Goal: Task Accomplishment & Management: Use online tool/utility

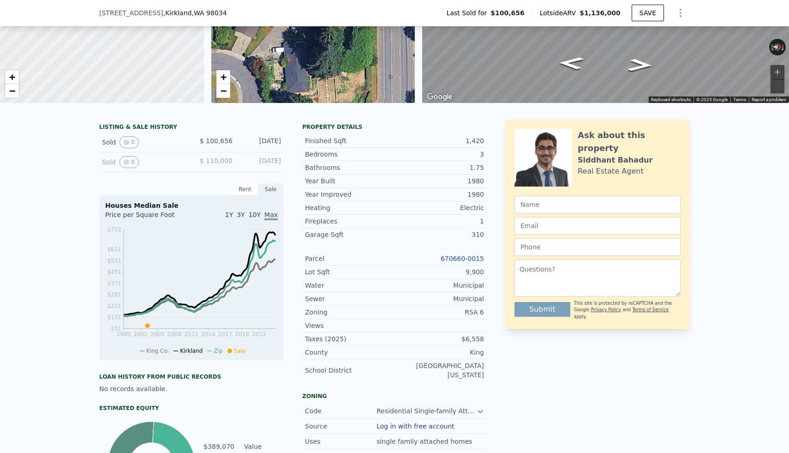
scroll to position [3, 0]
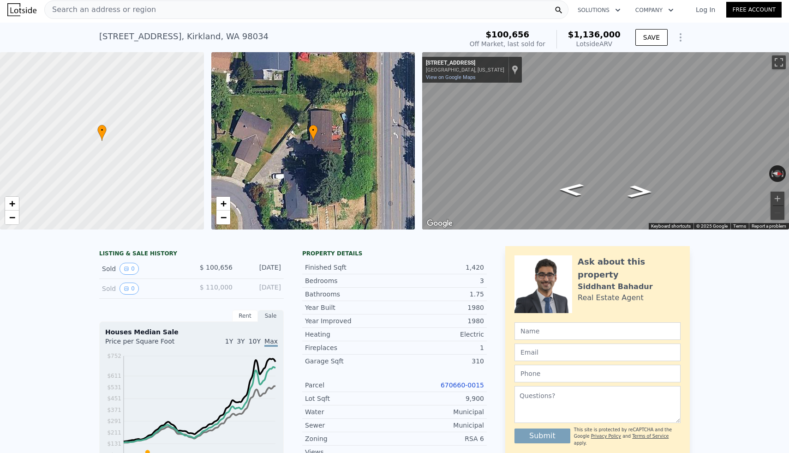
click at [256, 10] on div "Search an address or region" at bounding box center [306, 9] width 524 height 18
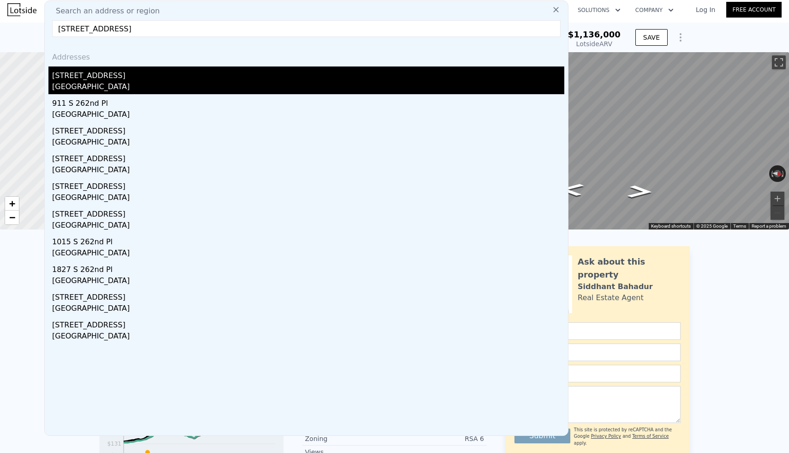
type input "[STREET_ADDRESS]"
click at [96, 78] on div "[STREET_ADDRESS]" at bounding box center [308, 73] width 512 height 15
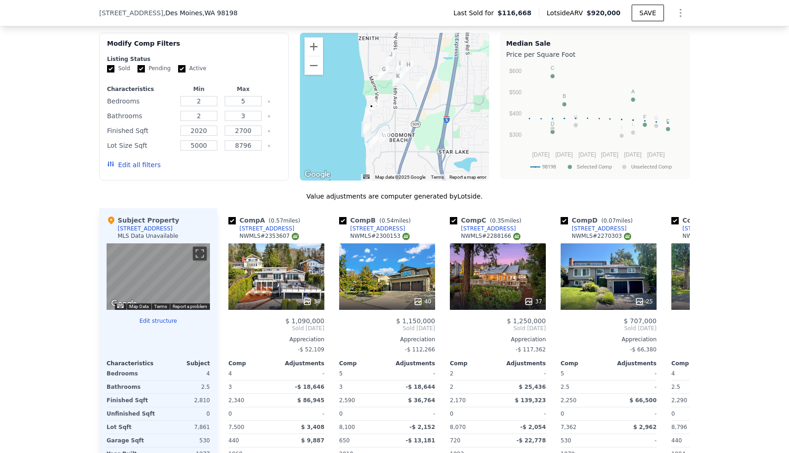
scroll to position [605, 0]
click at [679, 11] on icon "Show Options" at bounding box center [680, 12] width 11 height 11
click at [648, 38] on div "Edit Structure" at bounding box center [637, 37] width 103 height 18
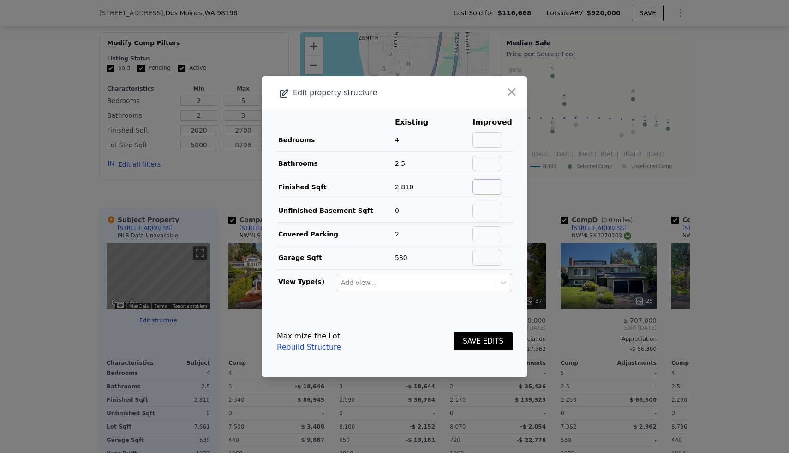
click at [486, 183] on input "text" at bounding box center [487, 187] width 30 height 16
click at [512, 92] on icon "button" at bounding box center [512, 92] width 8 height 8
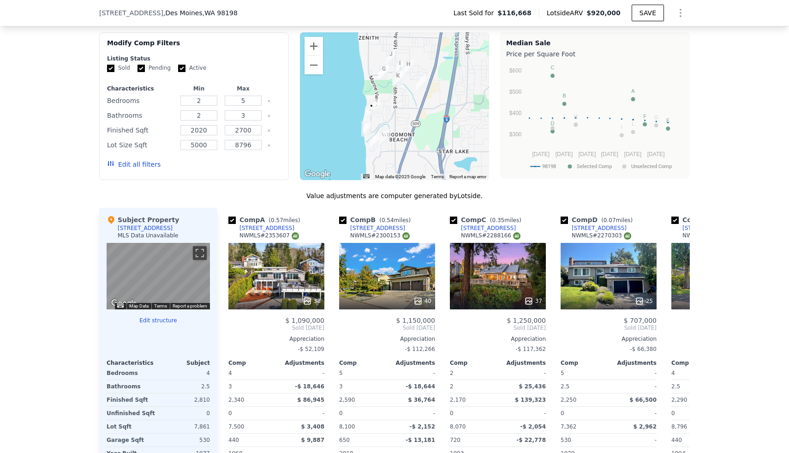
click at [673, 11] on button "Show Options" at bounding box center [680, 13] width 18 height 18
click at [639, 37] on div "Edit Structure" at bounding box center [637, 37] width 103 height 18
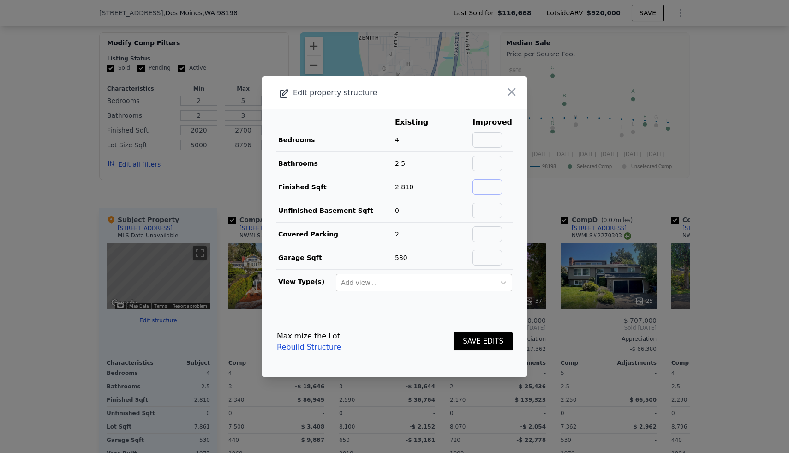
click at [491, 185] on input "text" at bounding box center [487, 187] width 30 height 16
type input "3000"
click at [491, 345] on button "SAVE EDITS" at bounding box center [482, 341] width 59 height 18
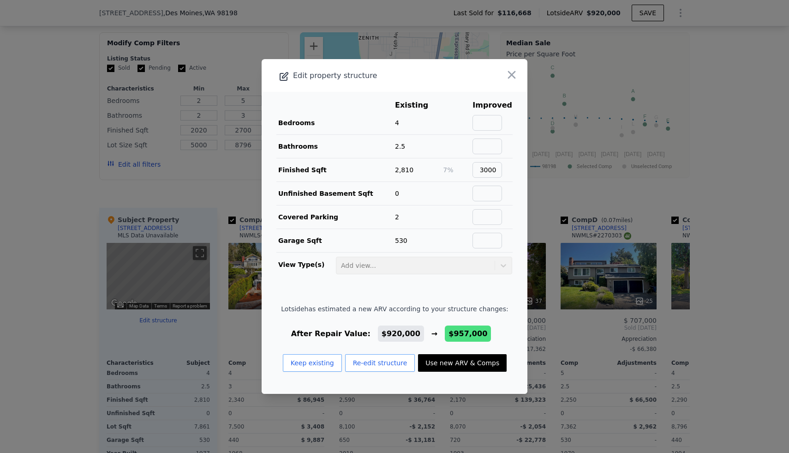
click at [469, 367] on button "Use new ARV & Comps" at bounding box center [462, 363] width 89 height 18
type input "1.75"
type input "3.25"
type input "2168"
type input "3315"
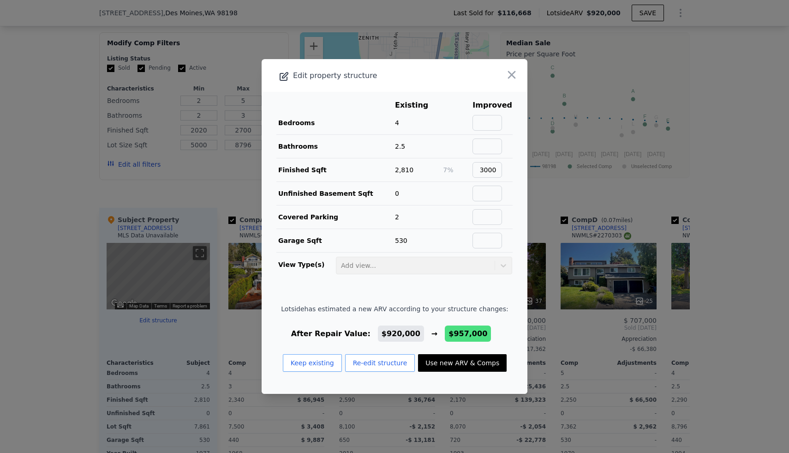
type input "4964"
checkbox input "true"
type input "$ 957,000"
type input "$ 756,048"
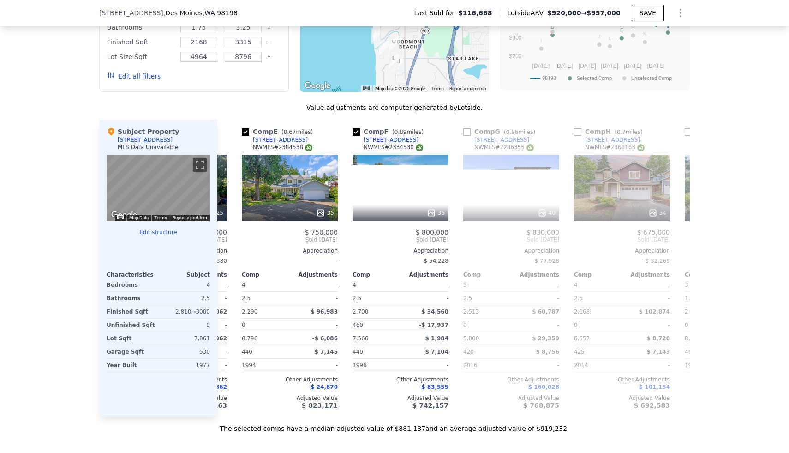
scroll to position [0, 430]
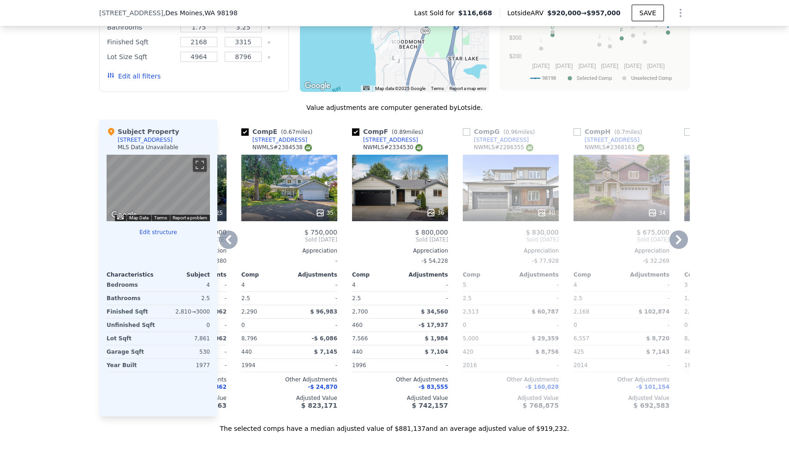
click at [677, 239] on icon at bounding box center [678, 239] width 18 height 18
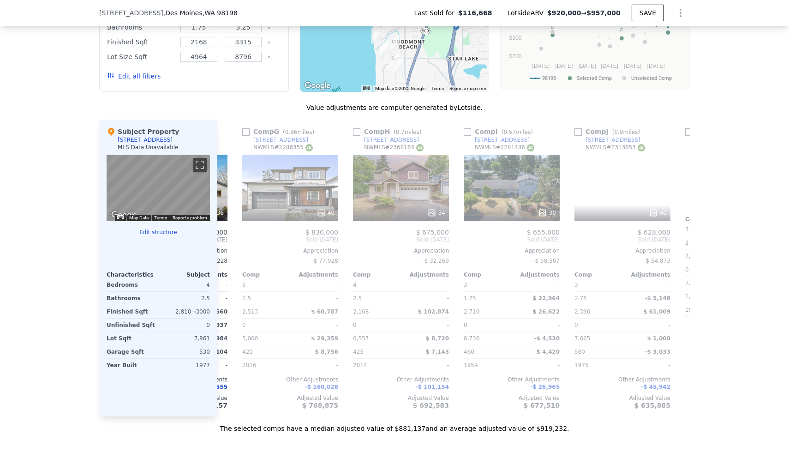
scroll to position [0, 651]
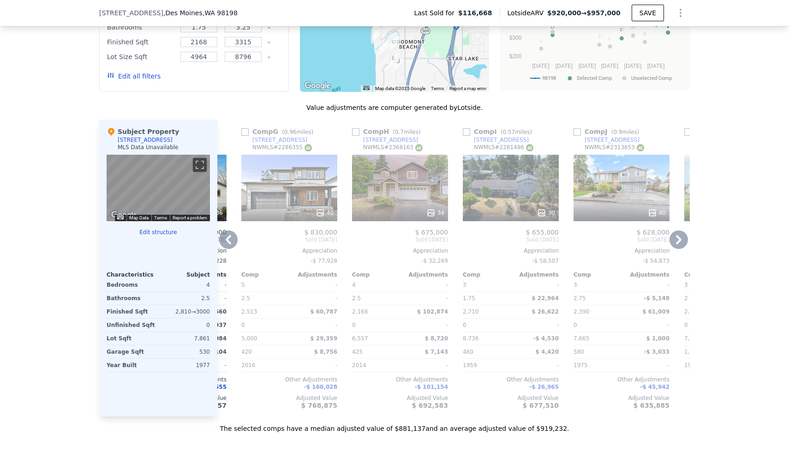
click at [680, 240] on icon at bounding box center [679, 239] width 6 height 9
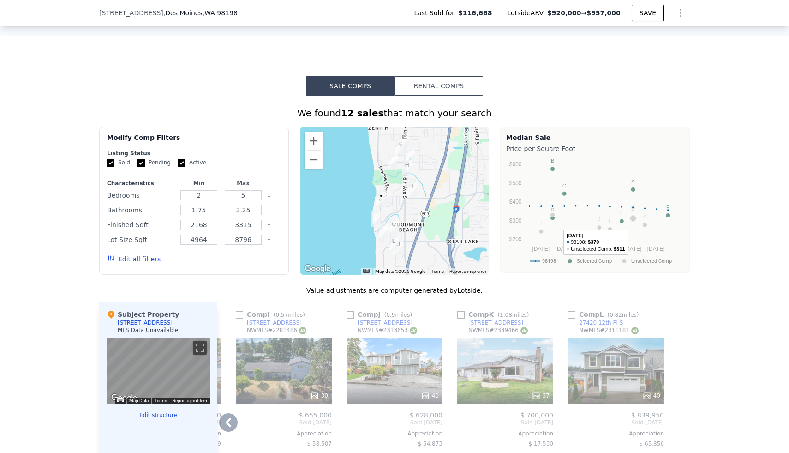
scroll to position [509, 0]
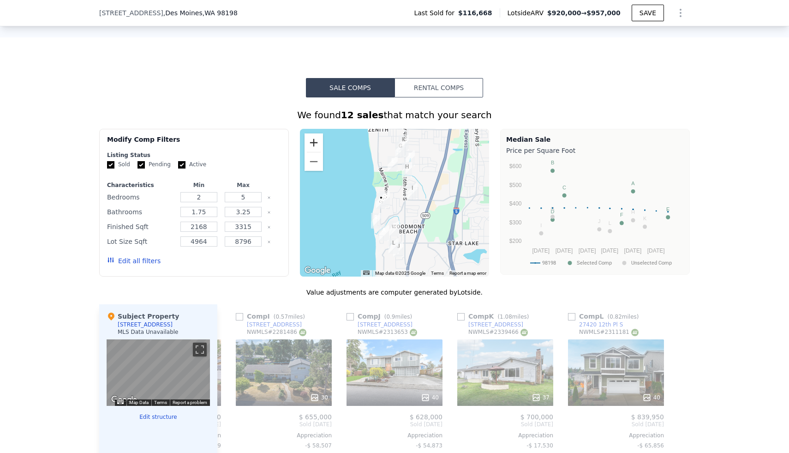
click at [316, 147] on button "Zoom in" at bounding box center [313, 142] width 18 height 18
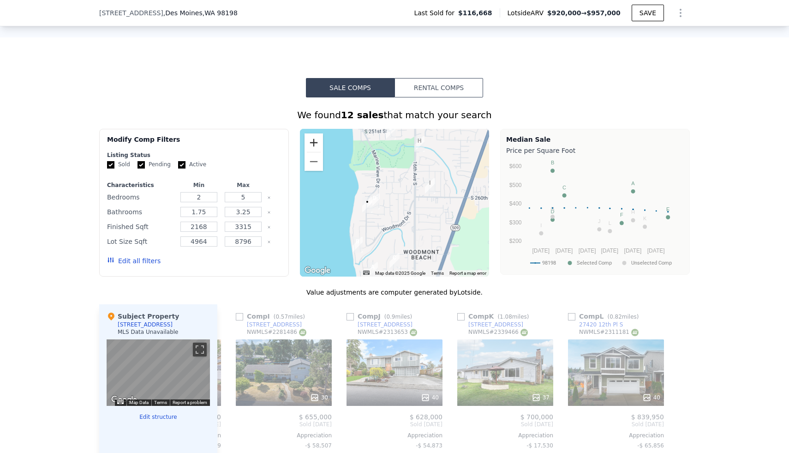
click at [316, 147] on button "Zoom in" at bounding box center [313, 142] width 18 height 18
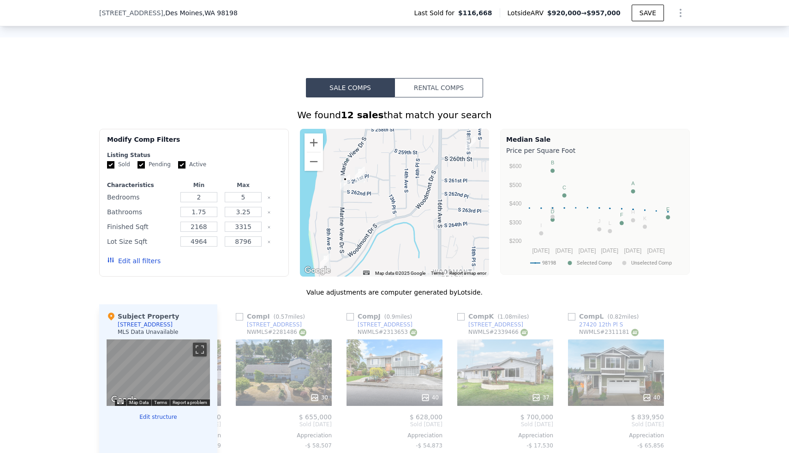
drag, startPoint x: 366, startPoint y: 207, endPoint x: 370, endPoint y: 174, distance: 33.5
click at [370, 174] on div at bounding box center [395, 203] width 190 height 148
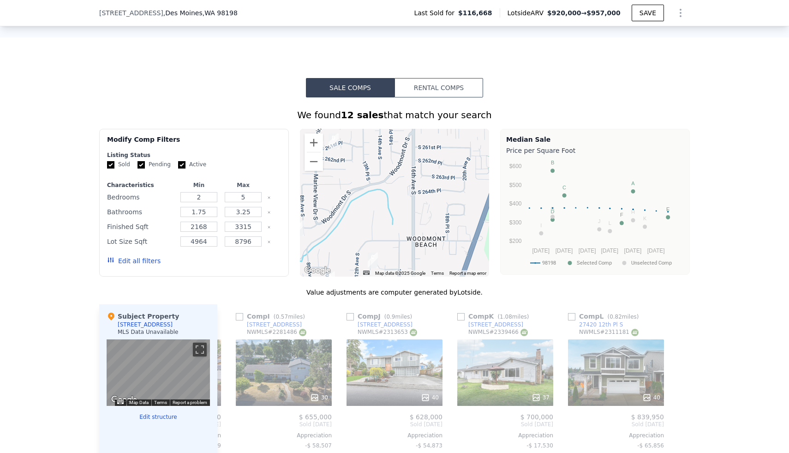
drag, startPoint x: 387, startPoint y: 203, endPoint x: 358, endPoint y: 173, distance: 43.1
click at [358, 173] on div at bounding box center [395, 203] width 190 height 148
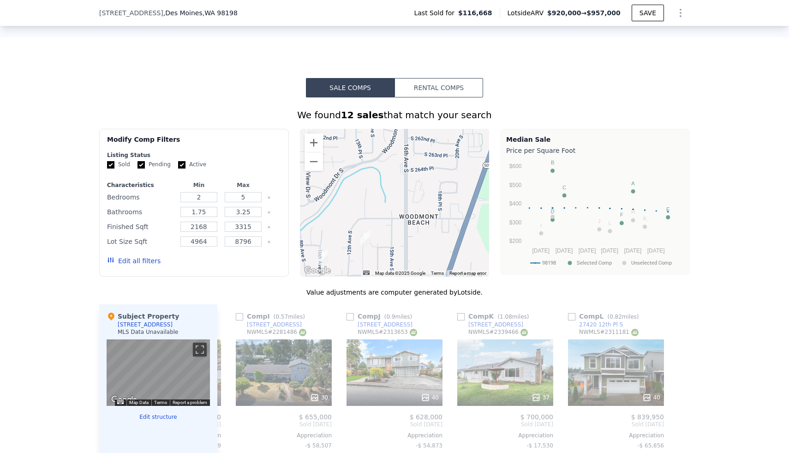
drag, startPoint x: 382, startPoint y: 197, endPoint x: 382, endPoint y: 151, distance: 45.2
click at [382, 151] on div at bounding box center [395, 203] width 190 height 148
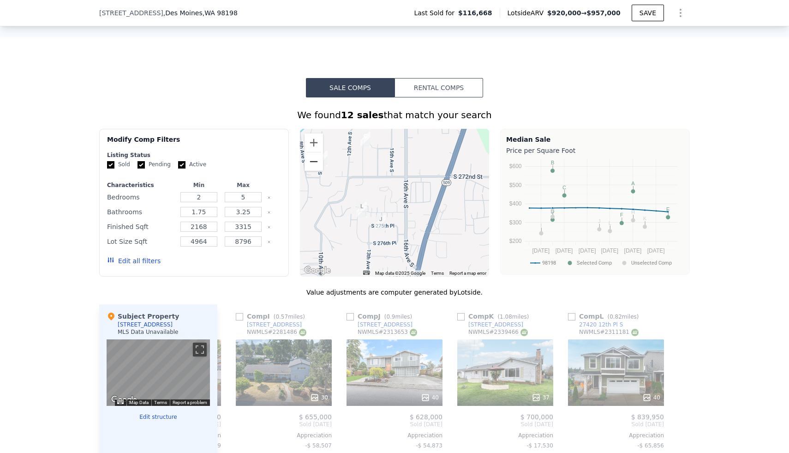
click at [314, 161] on button "Zoom out" at bounding box center [313, 161] width 18 height 18
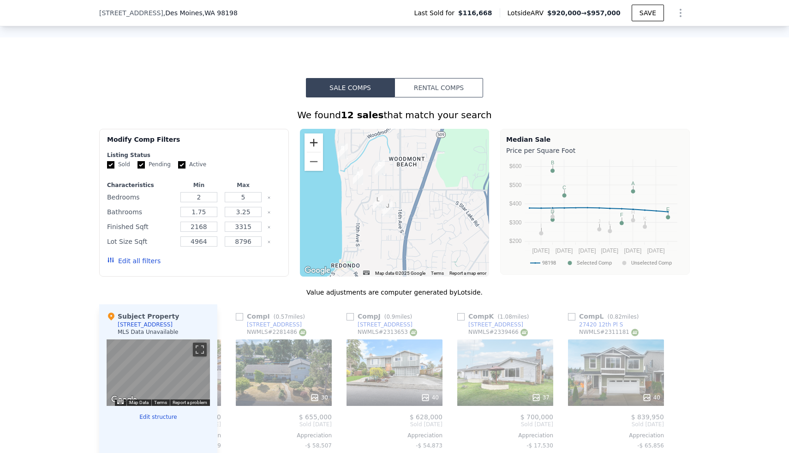
click at [319, 140] on button "Zoom in" at bounding box center [313, 142] width 18 height 18
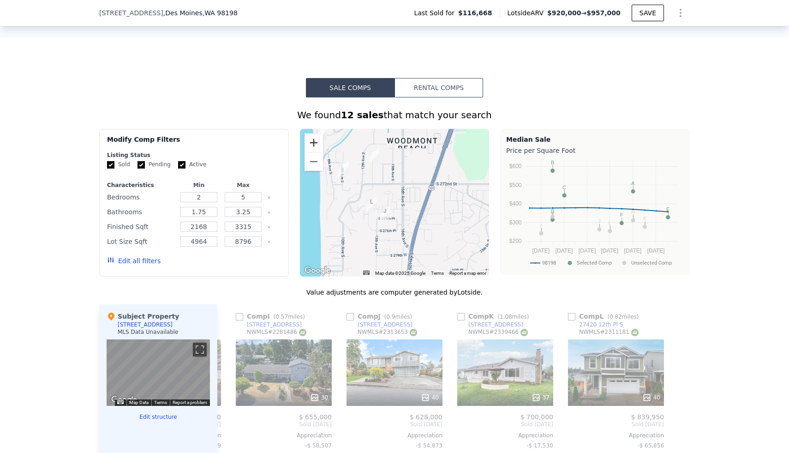
click at [319, 140] on button "Zoom in" at bounding box center [313, 142] width 18 height 18
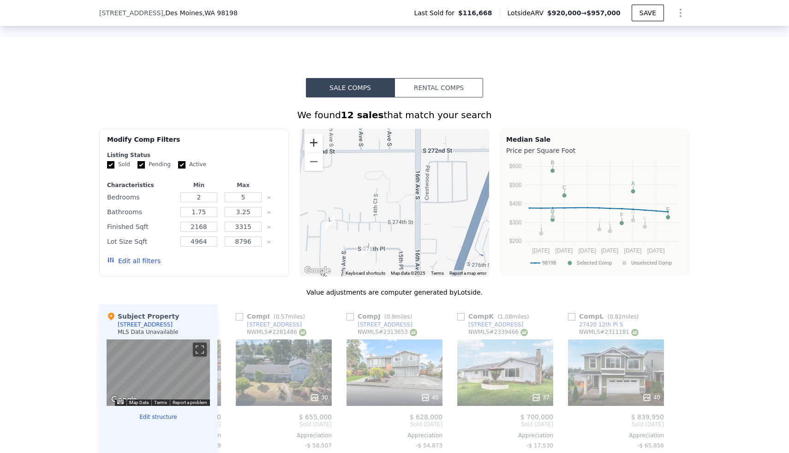
click at [320, 141] on button "Zoom in" at bounding box center [313, 142] width 18 height 18
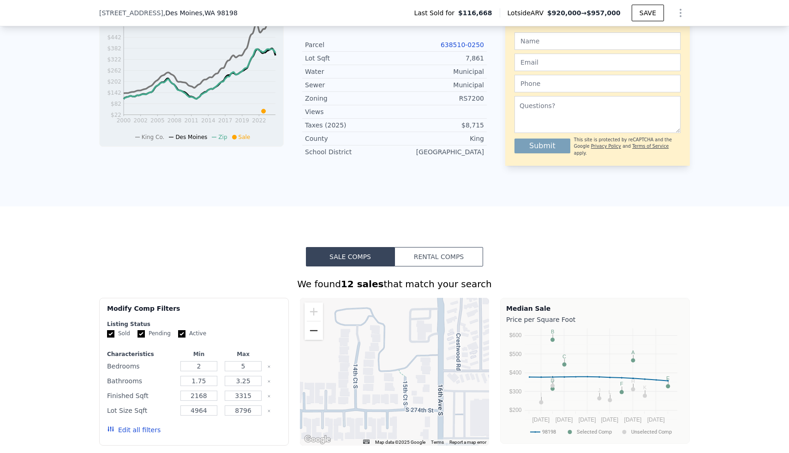
scroll to position [392, 0]
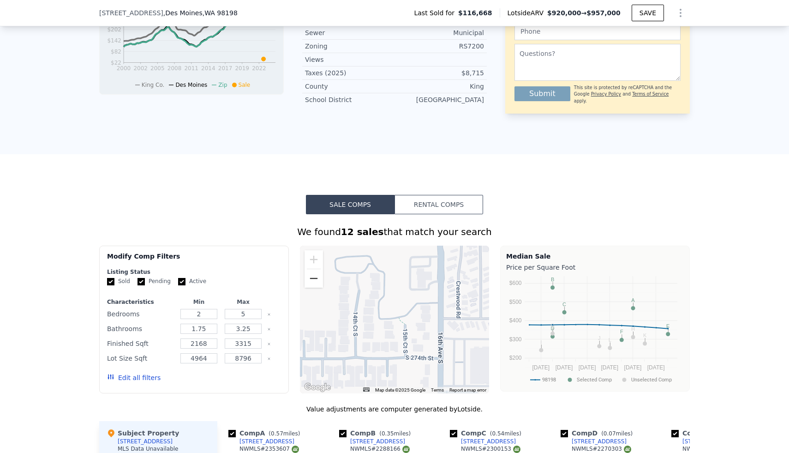
click at [312, 278] on button "Zoom out" at bounding box center [313, 278] width 18 height 18
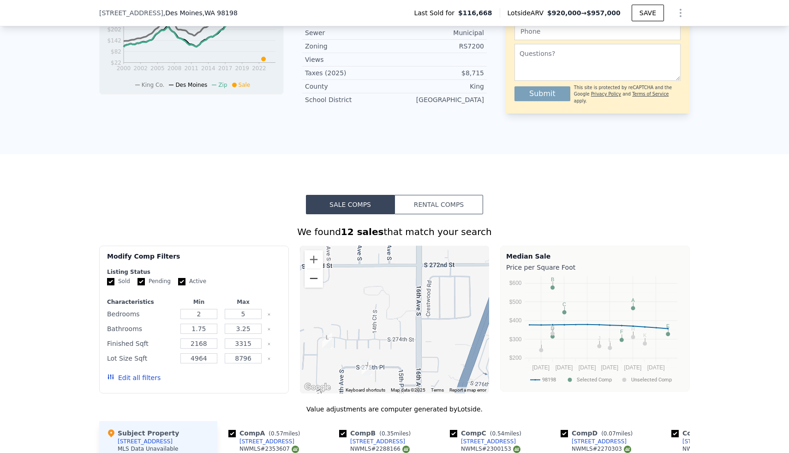
click at [312, 278] on button "Zoom out" at bounding box center [313, 278] width 18 height 18
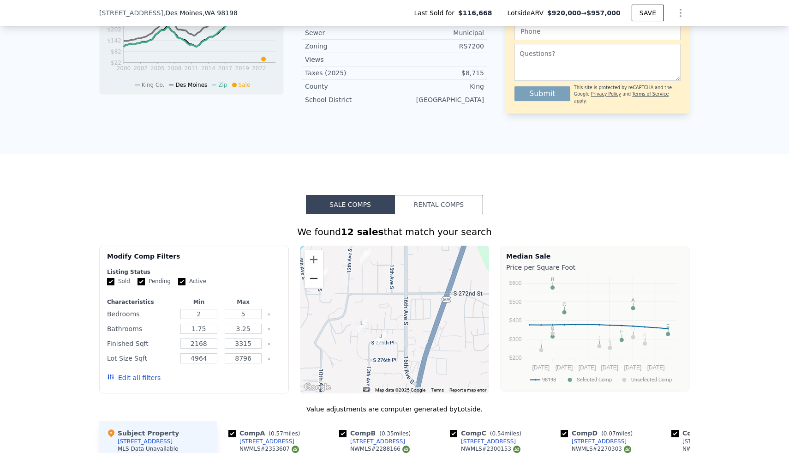
click at [312, 278] on button "Zoom out" at bounding box center [313, 278] width 18 height 18
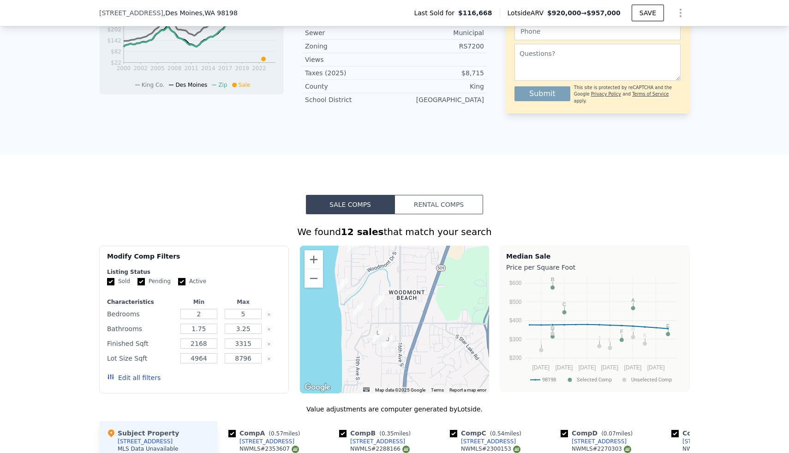
drag, startPoint x: 352, startPoint y: 283, endPoint x: 355, endPoint y: 332, distance: 49.0
click at [355, 332] on div at bounding box center [395, 319] width 190 height 148
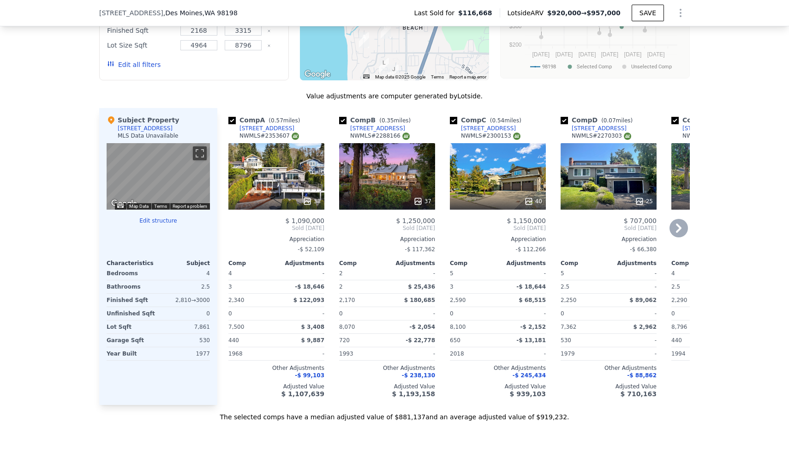
scroll to position [708, 0]
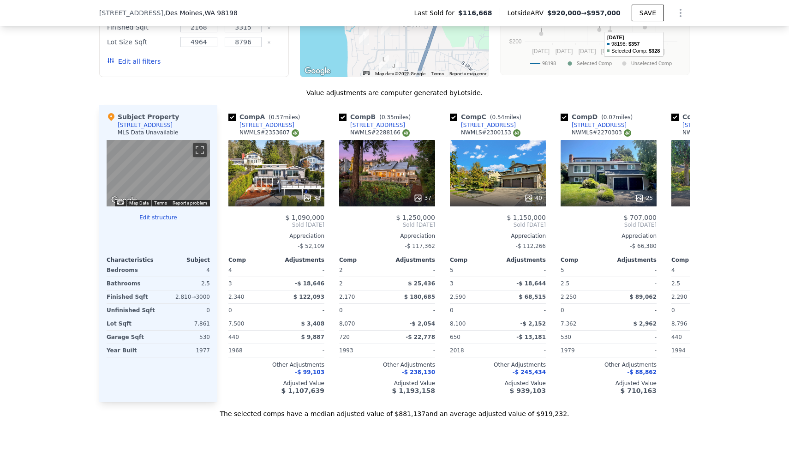
click at [674, 17] on button "Show Options" at bounding box center [680, 13] width 18 height 18
click at [648, 39] on div "Edit Structure" at bounding box center [637, 37] width 103 height 18
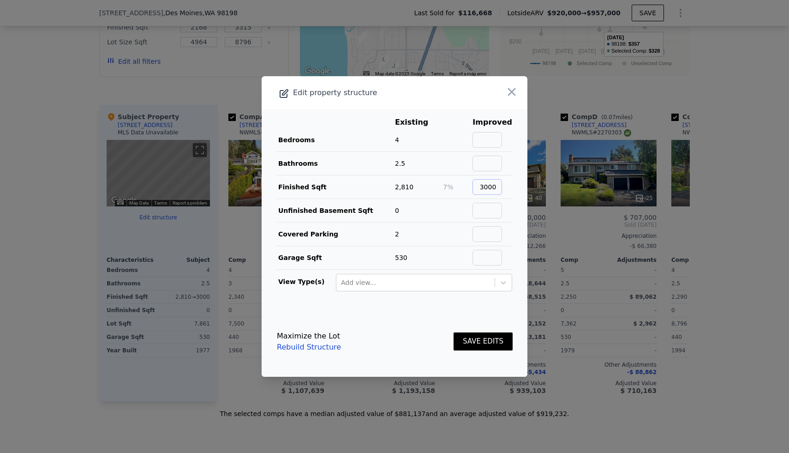
click at [502, 189] on input "3000" at bounding box center [487, 187] width 30 height 16
type input "3"
click at [624, 268] on div at bounding box center [394, 226] width 789 height 453
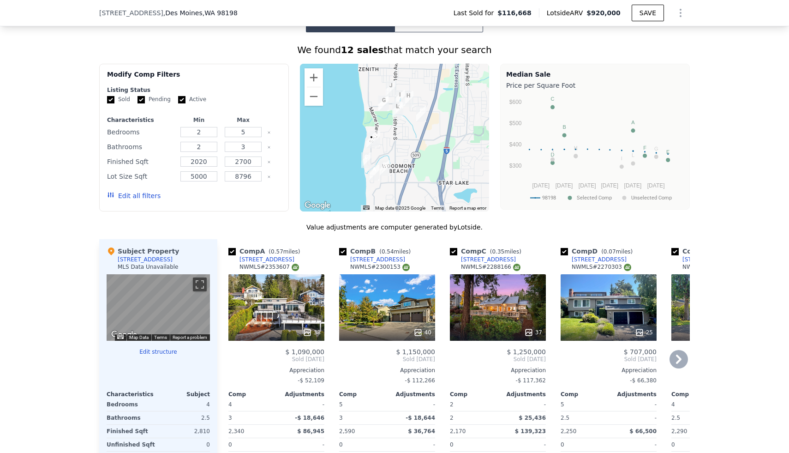
scroll to position [648, 0]
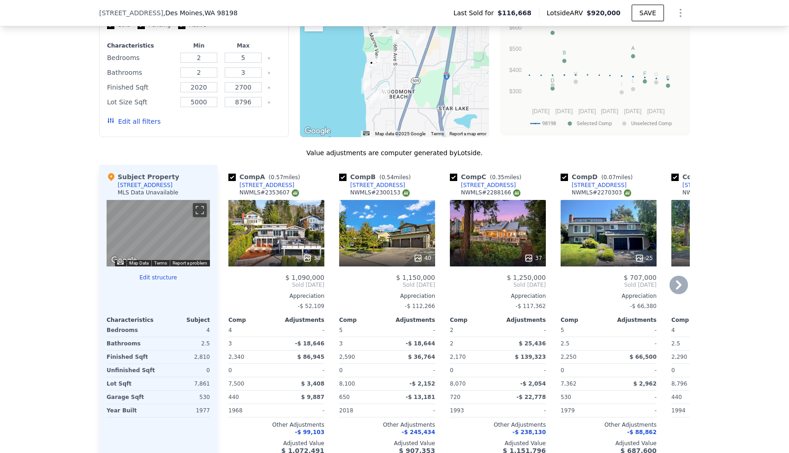
click at [306, 254] on icon at bounding box center [307, 257] width 9 height 9
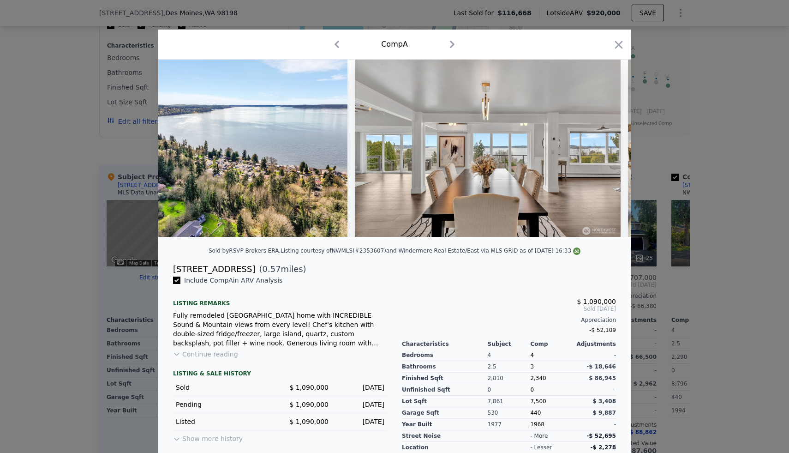
scroll to position [0, 584]
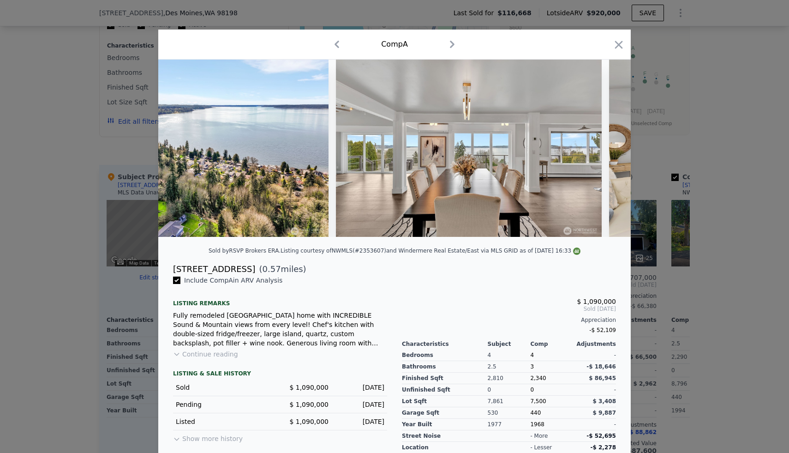
click at [686, 126] on div at bounding box center [394, 226] width 789 height 453
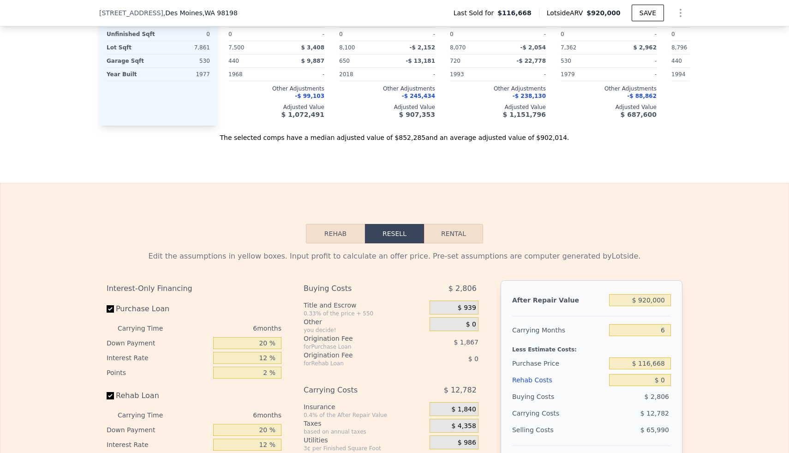
scroll to position [1002, 0]
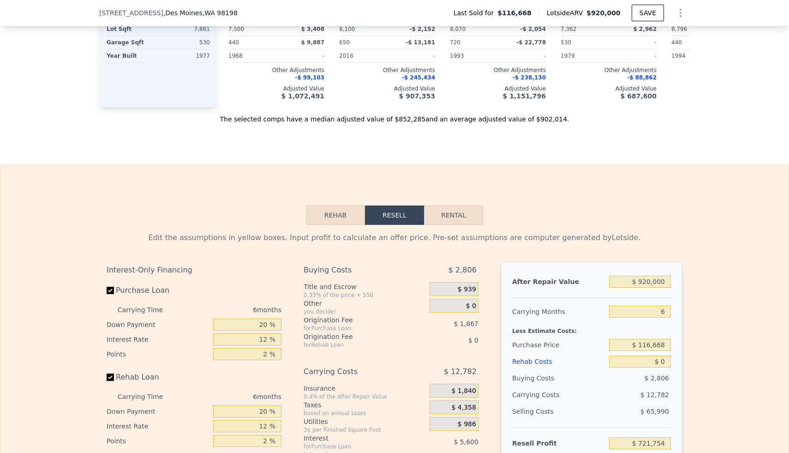
click at [656, 274] on div "$ 920,000" at bounding box center [640, 281] width 62 height 17
click at [654, 280] on input "$ 920,000" at bounding box center [640, 281] width 62 height 12
type input "$ 1"
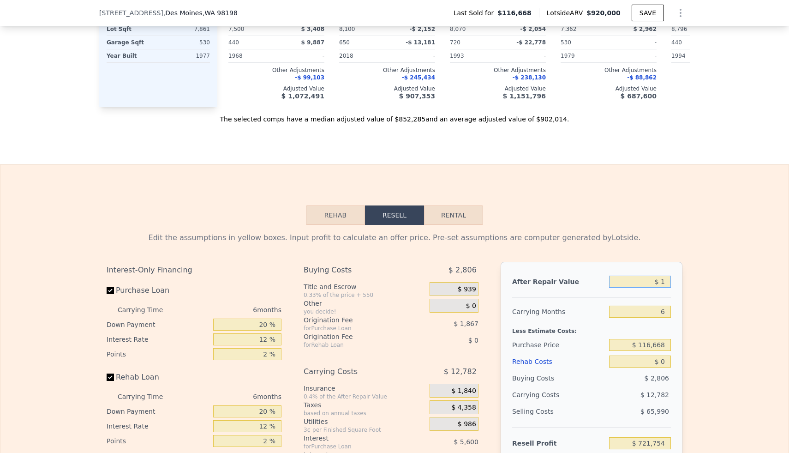
type input "-$ 130,965"
type input "$ 12"
type input "-$ 130,954"
type input "$ 120"
type input "-$ 130,854"
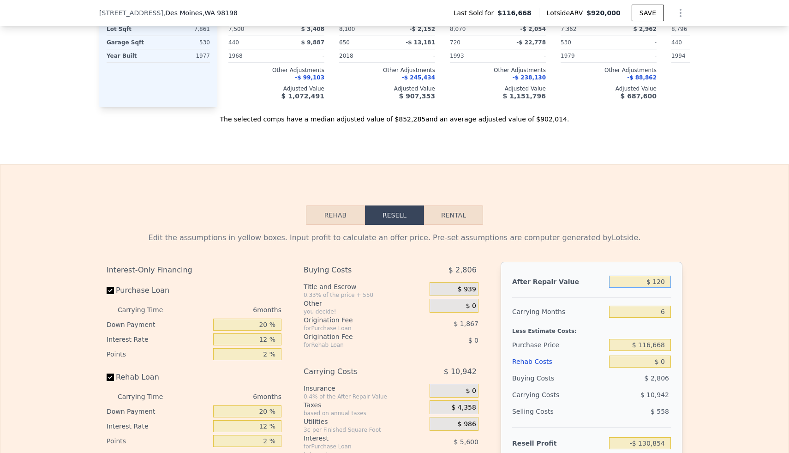
type input "$ 1,200"
type input "-$ 129,853"
type input "$ 12,000"
type input "-$ 119,844"
type input "$ 120,000"
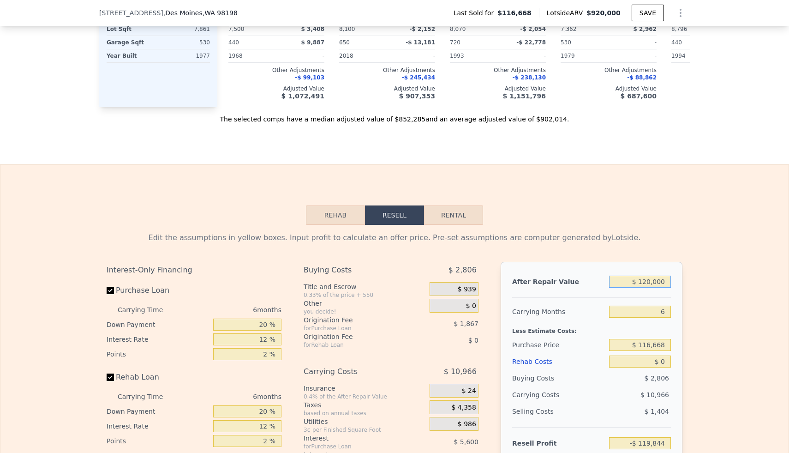
type input "-$ 19,742"
type input "$ 1,200,000"
type input "$ 981,278"
type input "$ 1,200,000"
click at [686, 269] on div "Edit the assumptions in yellow boxes. Input profit to calculate an offer price.…" at bounding box center [394, 396] width 590 height 343
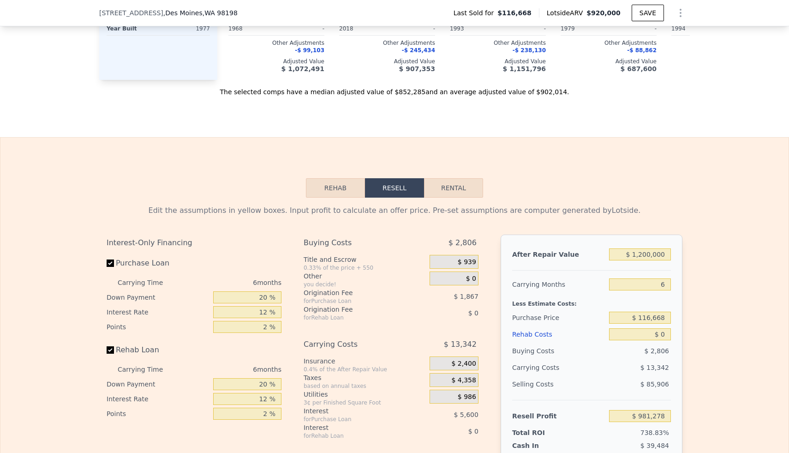
scroll to position [1043, 0]
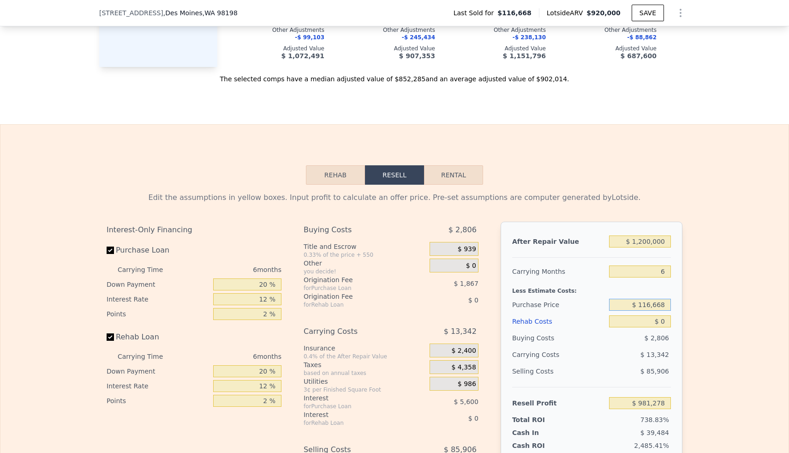
click at [661, 303] on input "$ 116,668" at bounding box center [640, 304] width 62 height 12
type input "$ 825,000"
click at [711, 295] on div "Edit the assumptions in yellow boxes. Input profit to calculate an offer price.…" at bounding box center [394, 356] width 788 height 343
type input "$ 225,253"
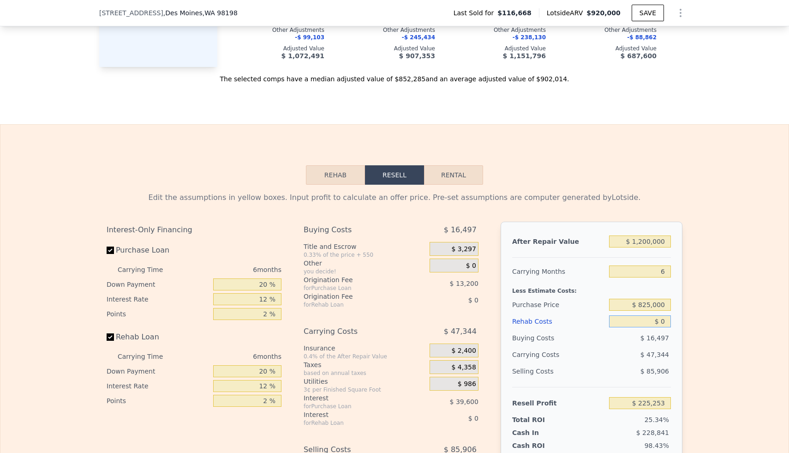
click at [661, 324] on input "$ 0" at bounding box center [640, 321] width 62 height 12
type input "$ 10"
type input "$ 225,243"
type input "$ 170"
type input "$ 225,074"
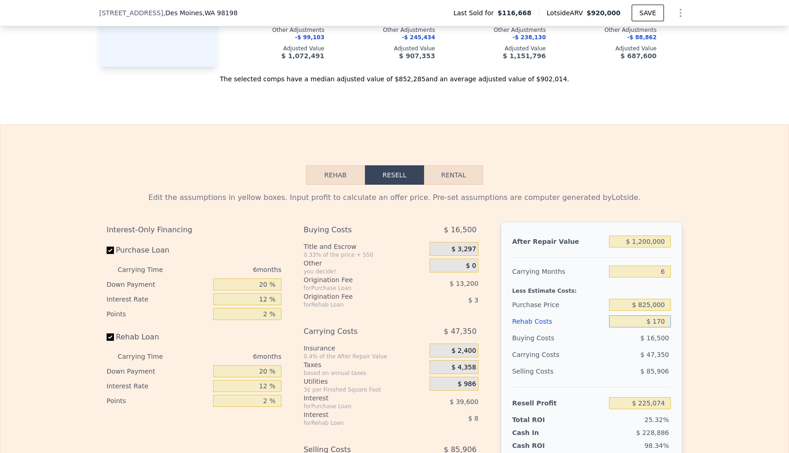
type input "$ 1,750"
type input "$ 223,391"
type input "$ 17,500"
type input "$ 206,633"
type input "$ 175,000"
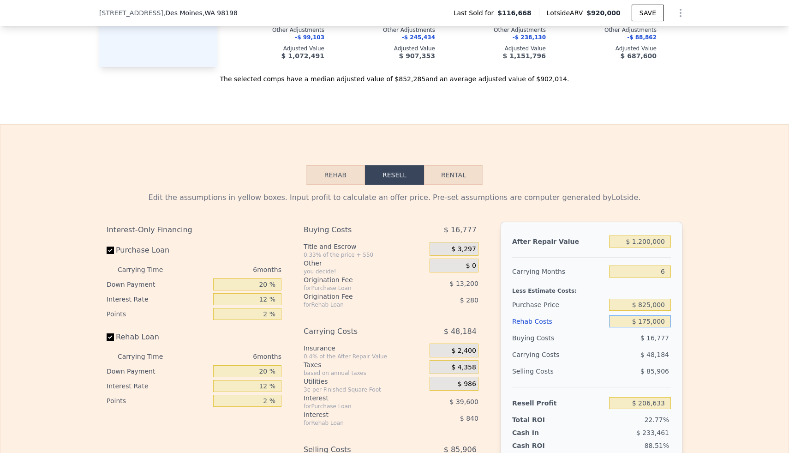
type input "$ 39,053"
type input "$ 1,750,000"
type input "-$ 1,636,747"
type input "$ 175,000"
type input "$ 39,053"
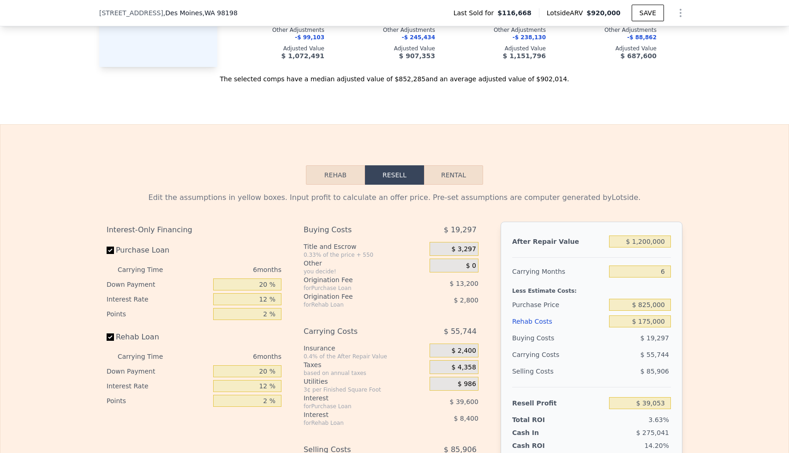
click at [717, 335] on div "Edit the assumptions in yellow boxes. Input profit to calculate an offer price.…" at bounding box center [394, 356] width 788 height 343
click at [661, 307] on input "$ 825,000" at bounding box center [640, 304] width 62 height 12
click at [655, 322] on input "$ 175,000" at bounding box center [640, 321] width 62 height 12
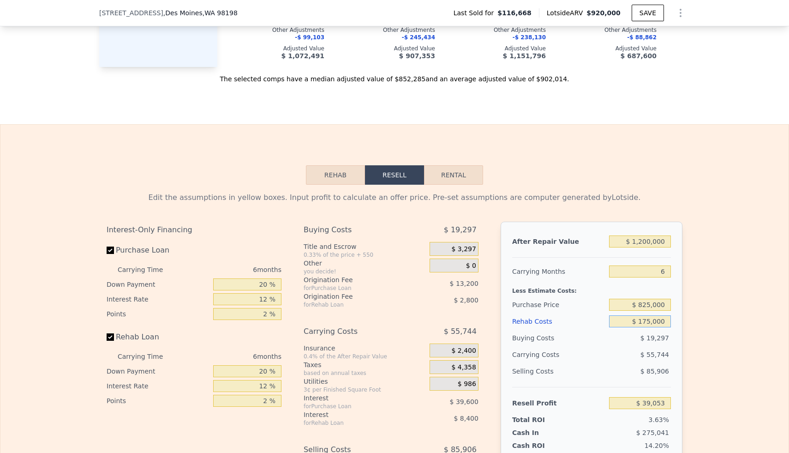
type input "$ 1"
type input "$ 225,252"
type input "$ 10"
type input "$ 225,243"
type input "$ 100"
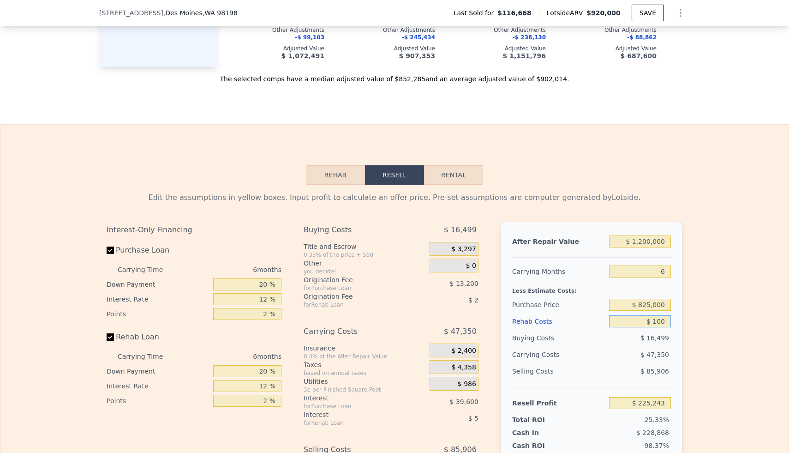
type input "$ 225,145"
type input "$ 1,000"
type input "$ 224,189"
type input "$ 10,000"
type input "$ 214,613"
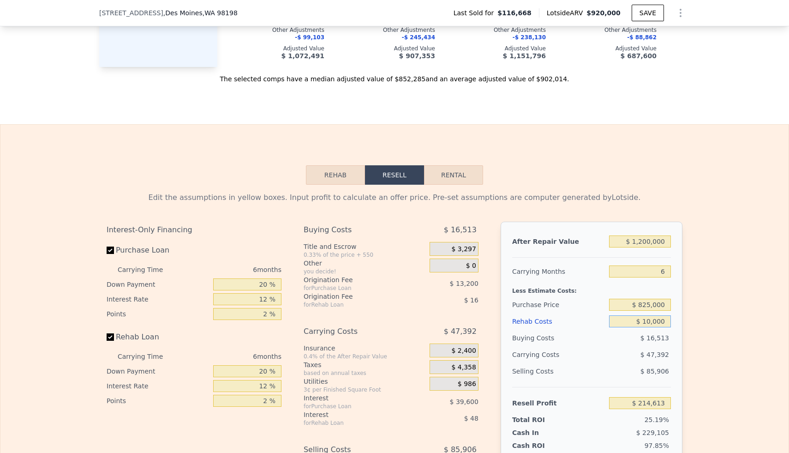
type input "$ 100,000"
type input "$ 118,853"
click at [671, 323] on div "After Repair Value $ 1,200,000 Carrying Months 6 Less Estimate Costs: Purchase …" at bounding box center [592, 349] width 182 height 256
click at [656, 319] on input "$ 100,000" at bounding box center [640, 321] width 62 height 12
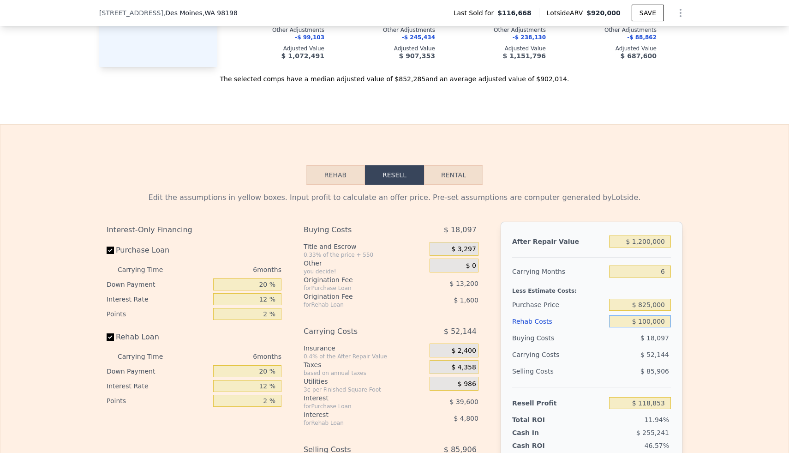
type input "$ 1"
type input "$ 225,252"
type input "$ 17"
type input "$ 225,236"
type input "$ 175"
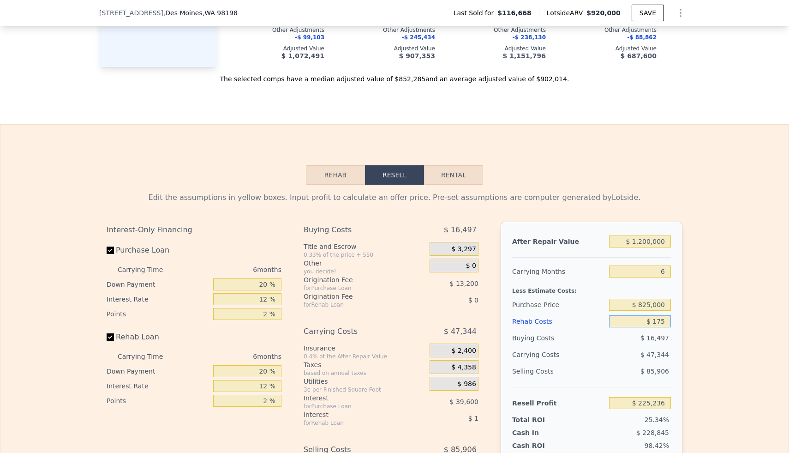
type input "$ 225,069"
type input "$ 1,750"
type input "$ 223,391"
type input "$ 17,500"
type input "$ 206,633"
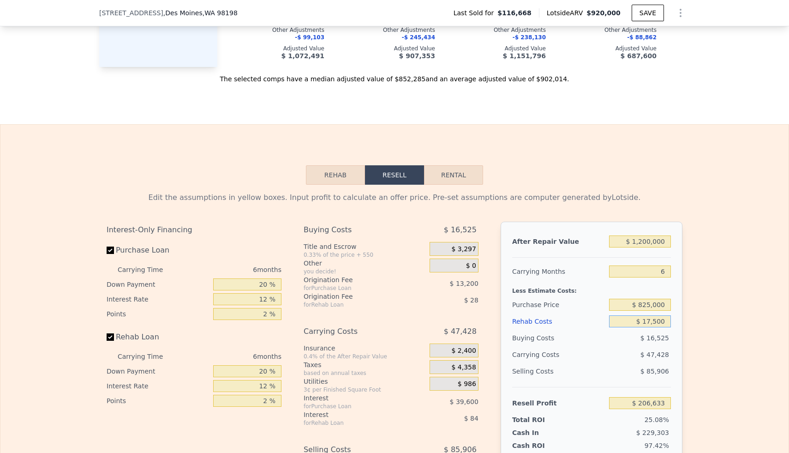
type input "$ 175,000"
type input "$ 39,053"
type input "$ 1,750,000"
type input "-$ 1,636,747"
type input "$ 175,000"
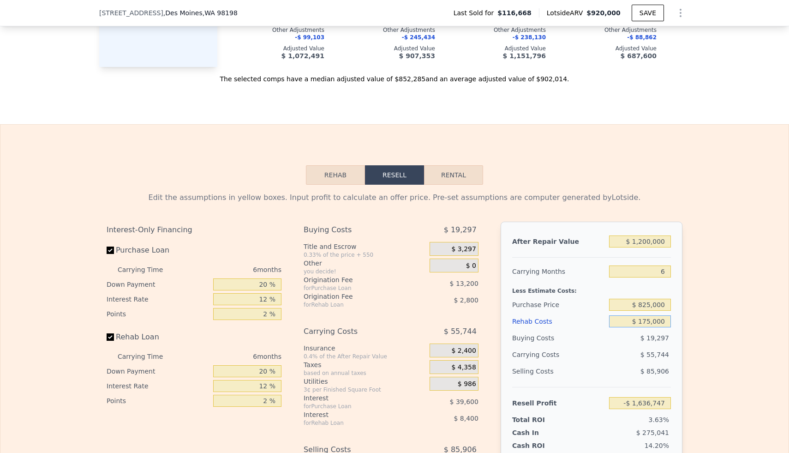
type input "$ 39,053"
click at [657, 322] on input "$ 175,000" at bounding box center [640, 321] width 62 height 12
type input "$ 2"
type input "$ 225,251"
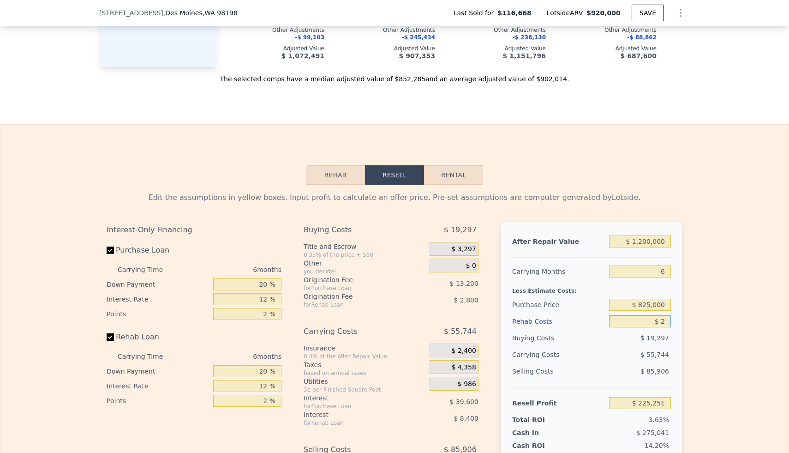
type input "$ 20"
type input "$ 225,233"
type input "$ 200"
type input "$ 225,038"
type input "$ 2,000"
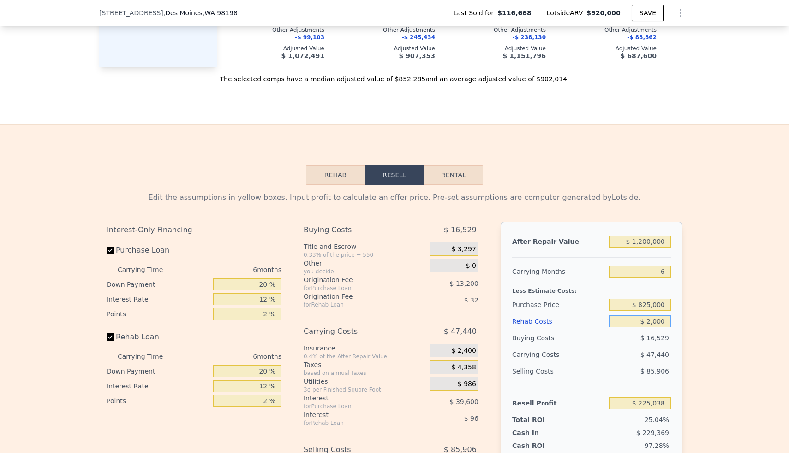
type input "$ 223,125"
type input "$ 20,000"
type input "$ 203,973"
type input "$ 200,000"
type input "$ 12,453"
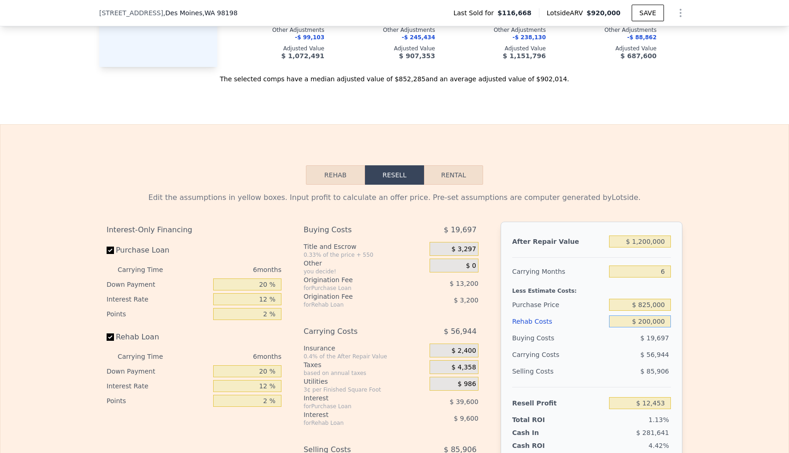
type input "$ 200,000"
click at [703, 314] on div "Edit the assumptions in yellow boxes. Input profit to calculate an offer price.…" at bounding box center [394, 356] width 788 height 343
click at [656, 304] on input "$ 825,000" at bounding box center [640, 304] width 62 height 12
type input "$ 750,000"
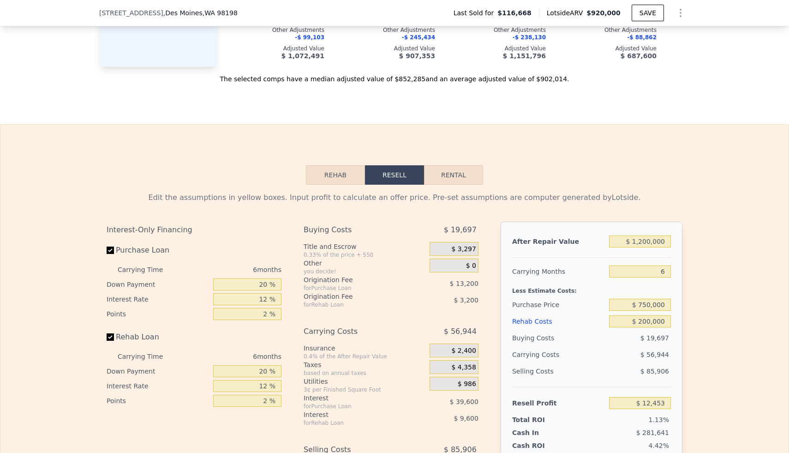
click at [739, 313] on div "Edit the assumptions in yellow boxes. Input profit to calculate an offer price.…" at bounding box center [394, 356] width 788 height 343
type input "$ 92,502"
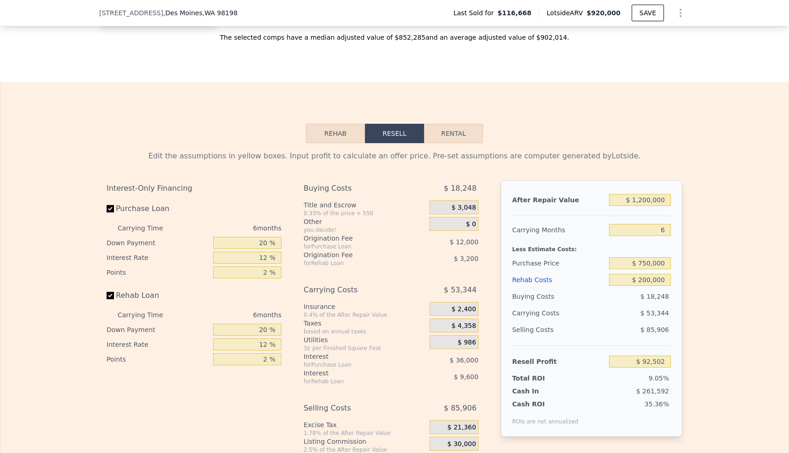
scroll to position [1085, 0]
click at [650, 263] on input "$ 750,000" at bounding box center [640, 262] width 62 height 12
type input "$ 700,000"
click at [722, 258] on div "Edit the assumptions in yellow boxes. Input profit to calculate an offer price.…" at bounding box center [394, 313] width 788 height 343
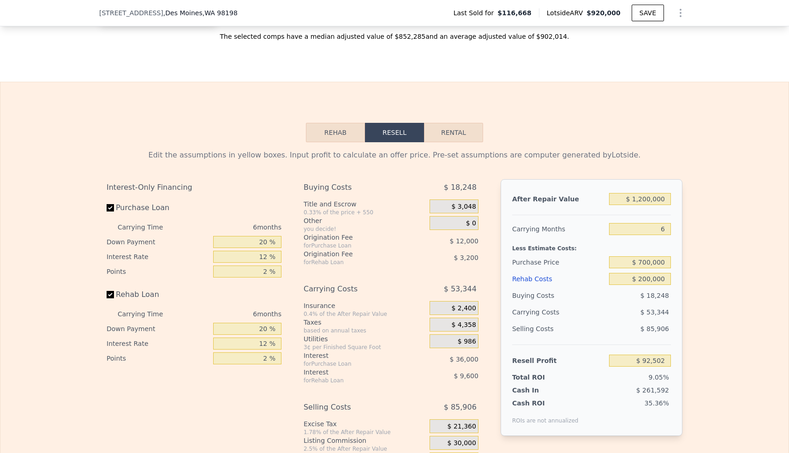
type input "$ 145,869"
type input "$ 920,000"
type input "$ 0"
type input "$ 721,754"
